Goal: Task Accomplishment & Management: Use online tool/utility

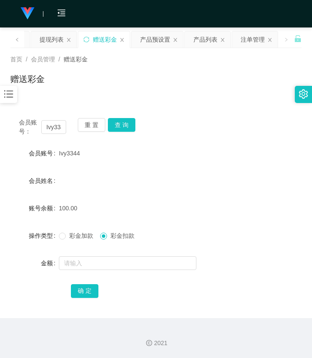
click at [99, 129] on button "重 置" at bounding box center [92, 125] width 28 height 14
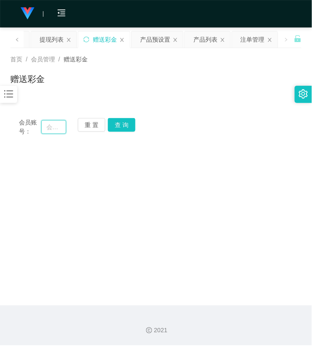
click at [59, 129] on input "text" at bounding box center [53, 127] width 25 height 14
paste input "Ivy3344"
type input "Ivy3344"
click at [106, 128] on div "重 置 查 询" at bounding box center [101, 127] width 47 height 18
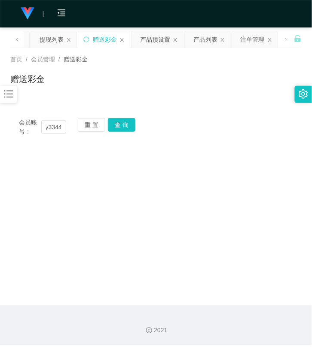
scroll to position [0, 0]
click at [110, 128] on button "查 询" at bounding box center [122, 125] width 28 height 14
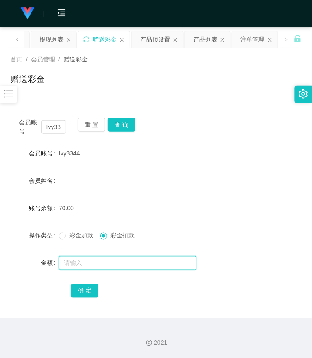
click at [115, 265] on input "text" at bounding box center [128, 264] width 138 height 14
type input "70"
click at [92, 246] on form "会员账号 Ivy3344 会员姓名 账号余额 70.00 操作类型 彩金加款 彩金扣款 金额 70 确 定" at bounding box center [155, 222] width 291 height 155
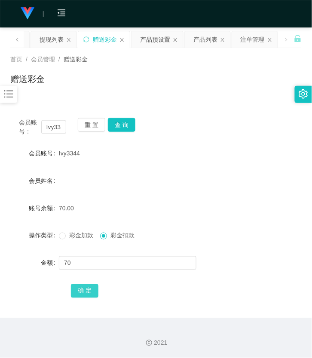
click at [88, 290] on button "确 定" at bounding box center [85, 292] width 28 height 14
click at [89, 124] on button "重 置" at bounding box center [92, 125] width 28 height 14
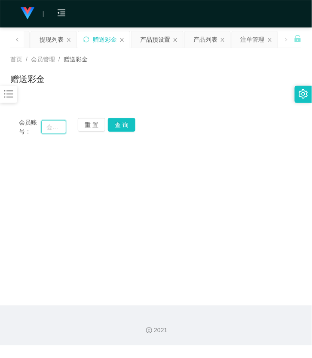
click at [51, 126] on input "text" at bounding box center [53, 127] width 25 height 14
paste input "Luan6220"
type input "Luan6220"
drag, startPoint x: 117, startPoint y: 124, endPoint x: 115, endPoint y: 131, distance: 7.7
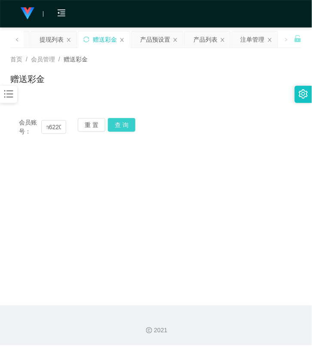
click at [118, 125] on button "查 询" at bounding box center [122, 125] width 28 height 14
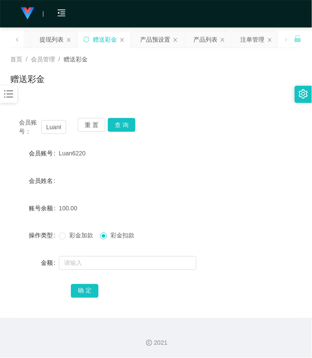
click at [66, 238] on span "彩金加款" at bounding box center [81, 236] width 31 height 7
click at [87, 270] on div at bounding box center [144, 263] width 170 height 17
click at [83, 269] on input "text" at bounding box center [128, 264] width 138 height 14
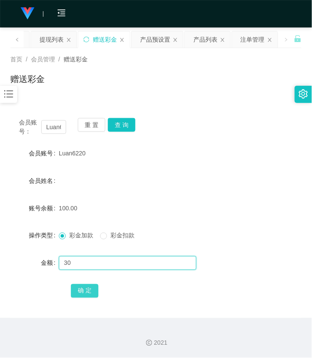
type input "30"
click at [81, 291] on button "确 定" at bounding box center [85, 292] width 28 height 14
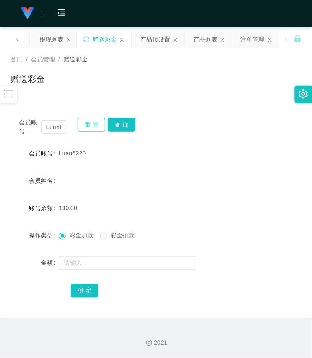
click at [84, 127] on button "重 置" at bounding box center [92, 125] width 28 height 14
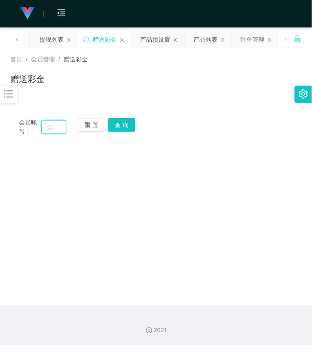
click at [53, 130] on input "text" at bounding box center [53, 127] width 25 height 14
paste input "Xeniawong"
type input "Xeniawong"
click at [129, 128] on button "查 询" at bounding box center [122, 125] width 28 height 14
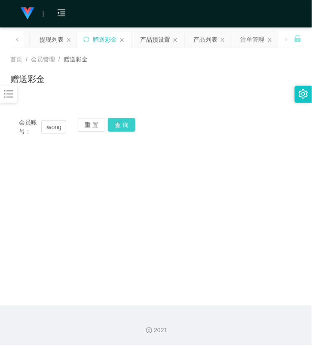
scroll to position [0, 0]
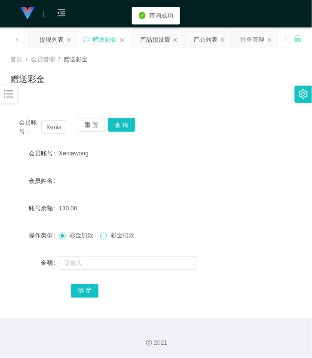
click at [105, 239] on span at bounding box center [103, 236] width 7 height 7
click at [113, 260] on input "text" at bounding box center [128, 264] width 138 height 14
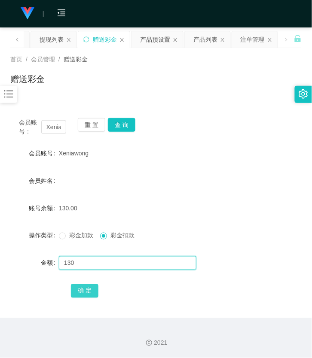
type input "130"
click at [88, 296] on button "确 定" at bounding box center [85, 292] width 28 height 14
